Goal: Navigation & Orientation: Find specific page/section

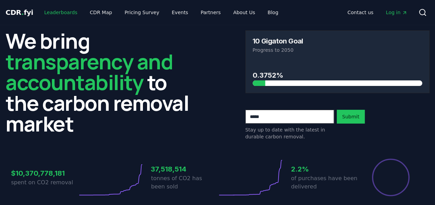
click at [64, 16] on link "Leaderboards" at bounding box center [61, 12] width 44 height 12
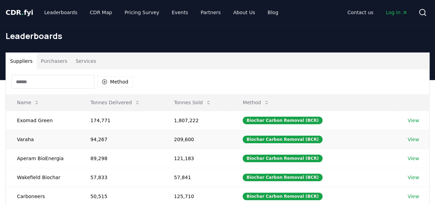
click at [411, 138] on link "View" at bounding box center [412, 139] width 11 height 7
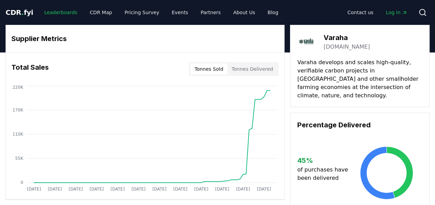
click at [50, 14] on link "Leaderboards" at bounding box center [61, 12] width 44 height 12
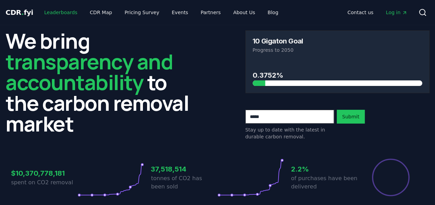
click at [62, 11] on link "Leaderboards" at bounding box center [61, 12] width 44 height 12
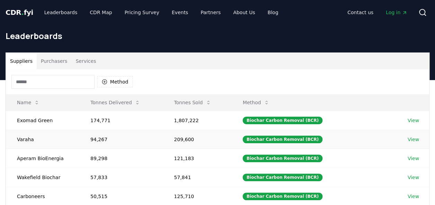
click at [408, 139] on link "View" at bounding box center [412, 139] width 11 height 7
